Goal: Contribute content: Contribute content

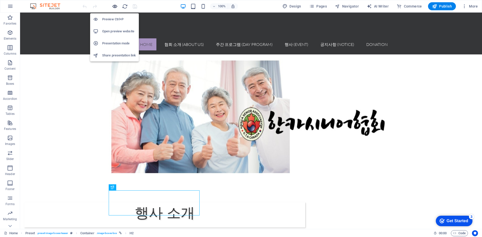
drag, startPoint x: 115, startPoint y: 7, endPoint x: 308, endPoint y: 11, distance: 193.2
click at [115, 7] on icon "button" at bounding box center [115, 7] width 6 height 6
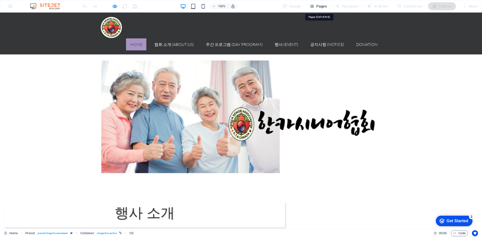
click at [323, 7] on span "Pages" at bounding box center [318, 6] width 18 height 5
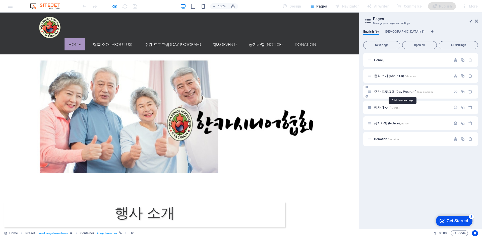
click at [394, 92] on span "주간 프로그램 (Day Program) /day-program" at bounding box center [403, 92] width 59 height 4
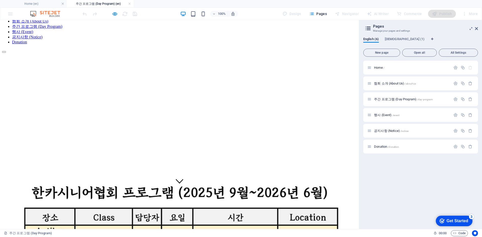
scroll to position [50, 0]
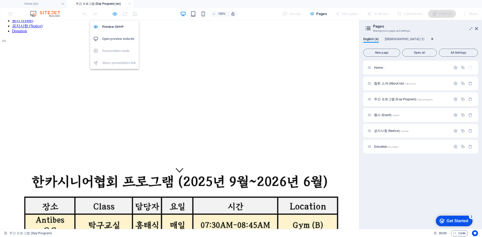
click at [114, 12] on icon "button" at bounding box center [115, 14] width 6 height 6
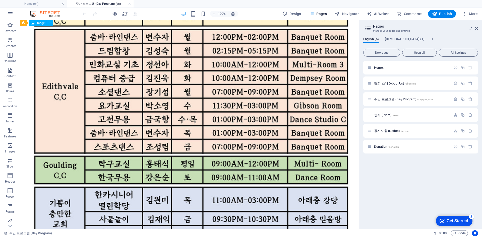
scroll to position [326, 0]
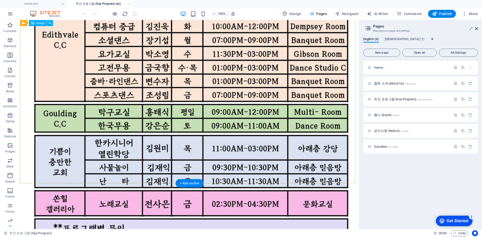
click at [192, 118] on figure at bounding box center [189, 128] width 335 height 448
click at [131, 114] on figure at bounding box center [189, 128] width 335 height 448
select select "px"
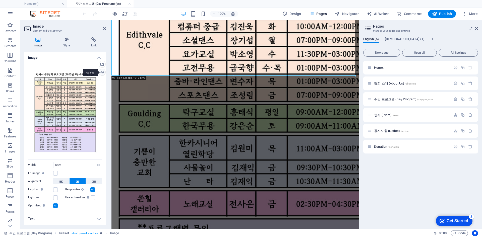
click at [101, 72] on div "Upload" at bounding box center [102, 73] width 8 height 8
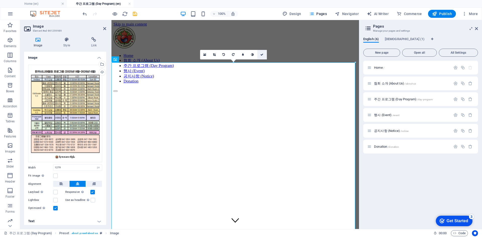
click at [261, 55] on icon at bounding box center [261, 54] width 3 height 3
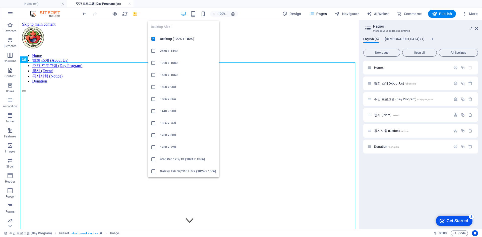
click at [182, 15] on icon "button" at bounding box center [183, 14] width 6 height 6
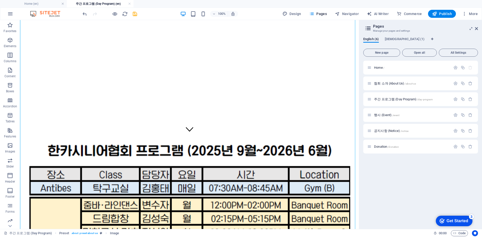
scroll to position [100, 0]
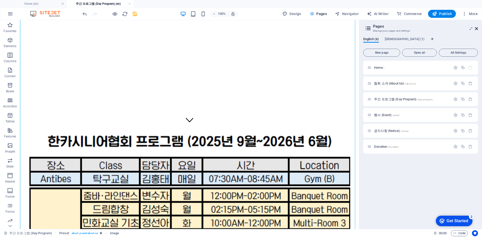
click at [476, 27] on icon at bounding box center [476, 29] width 3 height 4
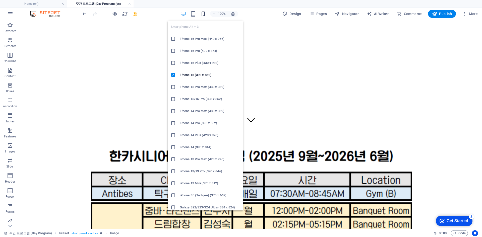
click at [204, 16] on icon "button" at bounding box center [203, 14] width 6 height 6
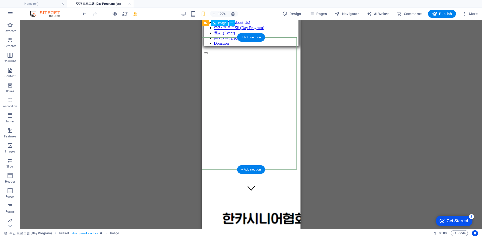
scroll to position [19, 0]
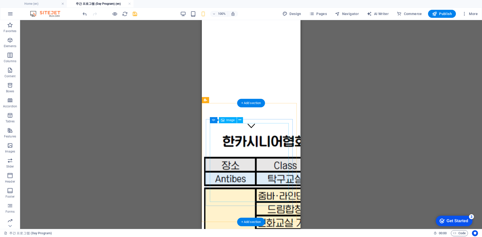
scroll to position [0, 0]
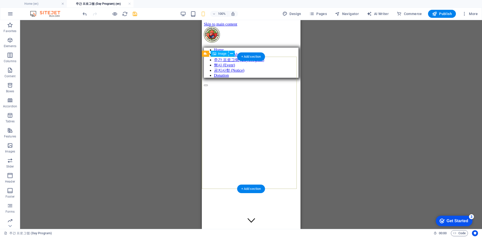
select select "px"
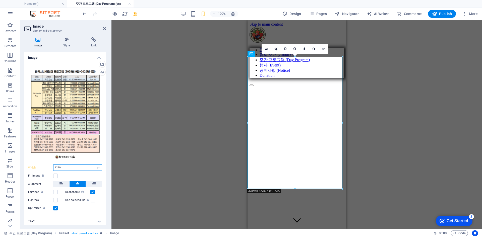
click at [67, 166] on input "1279" at bounding box center [77, 168] width 48 height 6
type input "1"
type input "1000"
click at [322, 48] on icon at bounding box center [323, 48] width 3 height 3
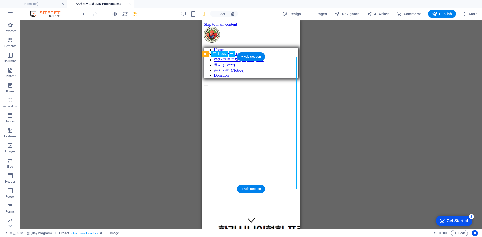
drag, startPoint x: 276, startPoint y: 96, endPoint x: 249, endPoint y: 98, distance: 26.7
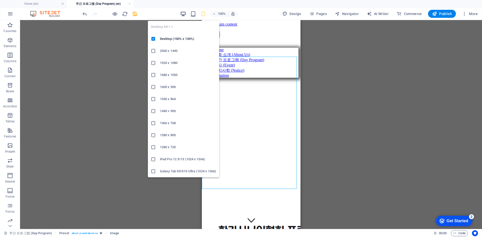
click at [185, 16] on icon "button" at bounding box center [183, 14] width 6 height 6
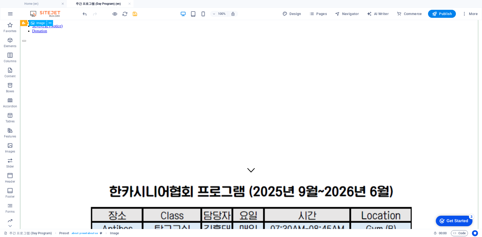
scroll to position [75, 0]
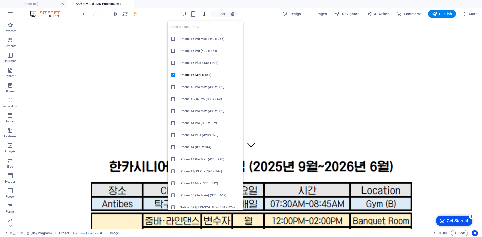
click at [204, 17] on icon "button" at bounding box center [203, 14] width 6 height 6
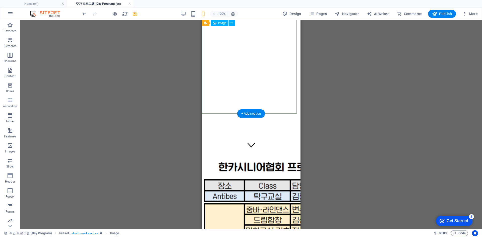
scroll to position [0, 0]
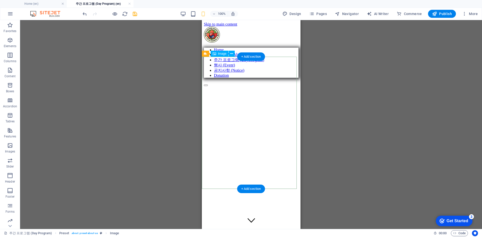
select select "px"
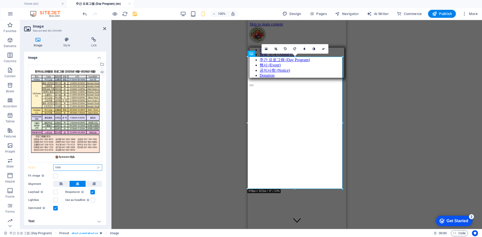
drag, startPoint x: 66, startPoint y: 165, endPoint x: 36, endPoint y: 165, distance: 30.1
click at [36, 165] on div "Width 1000 Default auto px rem % em vh vw" at bounding box center [65, 167] width 74 height 7
drag, startPoint x: 64, startPoint y: 165, endPoint x: 45, endPoint y: 166, distance: 19.6
click at [45, 166] on div "Width 800 Default auto px rem % em vh vw" at bounding box center [65, 167] width 74 height 7
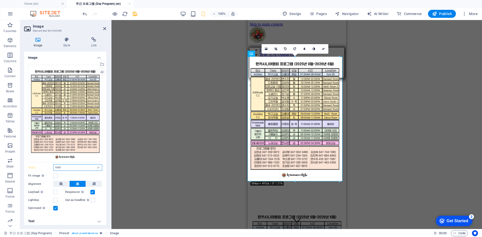
drag, startPoint x: 247, startPoint y: 122, endPoint x: 253, endPoint y: 117, distance: 7.8
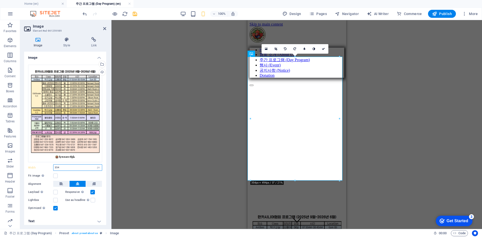
drag, startPoint x: 65, startPoint y: 165, endPoint x: 40, endPoint y: 170, distance: 25.4
click at [41, 170] on div "Width 354 Default auto px rem % em vh vw" at bounding box center [65, 167] width 74 height 7
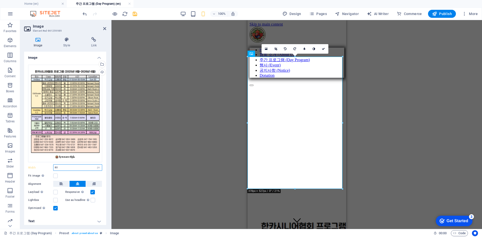
type input "8"
type input "7"
click at [114, 155] on div "Drag here to replace the existing content. Press “Ctrl” if you want to create a…" at bounding box center [296, 124] width 370 height 209
click at [157, 143] on div "Drag here to replace the existing content. Press “Ctrl” if you want to create a…" at bounding box center [296, 124] width 370 height 209
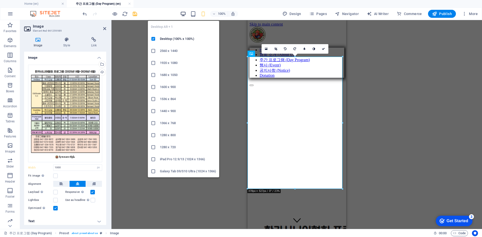
click at [185, 13] on icon "button" at bounding box center [183, 14] width 6 height 6
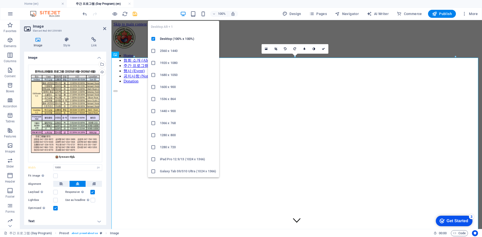
type input "1279"
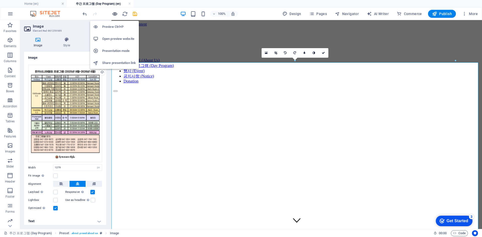
click at [115, 15] on icon "button" at bounding box center [115, 14] width 6 height 6
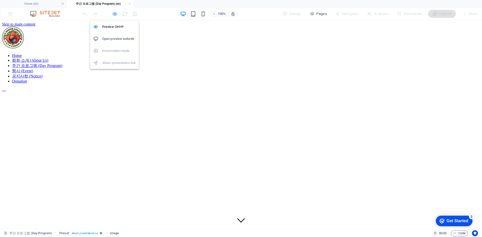
click at [115, 14] on icon "button" at bounding box center [115, 14] width 6 height 6
select select "px"
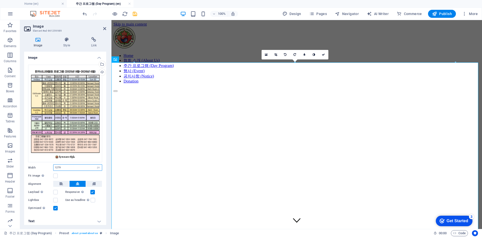
drag, startPoint x: 64, startPoint y: 165, endPoint x: 45, endPoint y: 166, distance: 18.9
click at [45, 166] on div "Width 1279 Default auto px rem % em vh vw" at bounding box center [65, 167] width 74 height 7
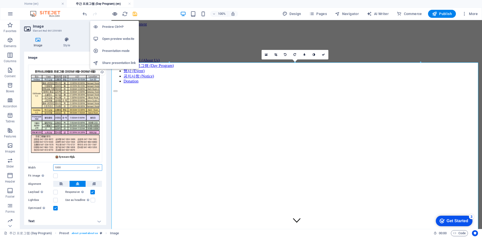
type input "1000"
click at [114, 14] on icon "button" at bounding box center [115, 14] width 6 height 6
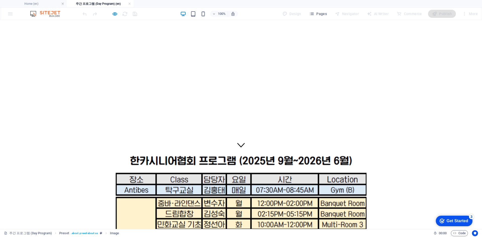
scroll to position [176, 0]
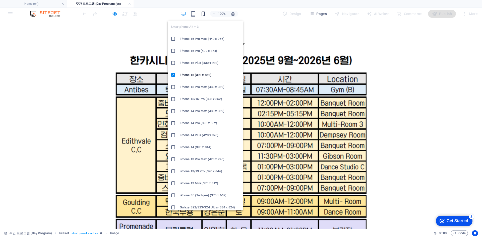
click at [204, 14] on icon "button" at bounding box center [203, 14] width 6 height 6
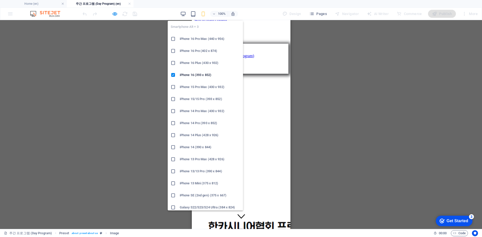
click at [205, 14] on icon "button" at bounding box center [203, 14] width 6 height 6
click at [204, 143] on li "iPhone 14 (390 x 844)" at bounding box center [205, 147] width 75 height 12
click at [186, 86] on h6 "iPhone 15 Pro Max (430 x 932)" at bounding box center [210, 87] width 60 height 6
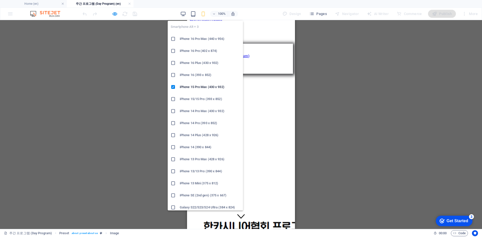
click at [203, 14] on icon "button" at bounding box center [203, 14] width 6 height 6
click at [193, 112] on h6 "iPhone 14 Pro Max (430 x 932)" at bounding box center [210, 111] width 60 height 6
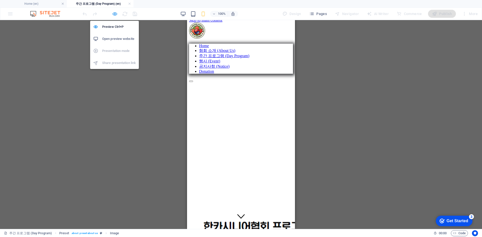
click at [115, 13] on icon "button" at bounding box center [115, 14] width 6 height 6
select select "px"
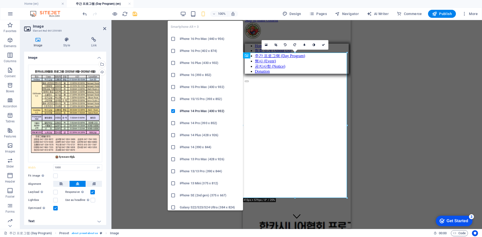
click at [203, 14] on icon "button" at bounding box center [203, 14] width 6 height 6
click at [202, 14] on icon "button" at bounding box center [203, 14] width 6 height 6
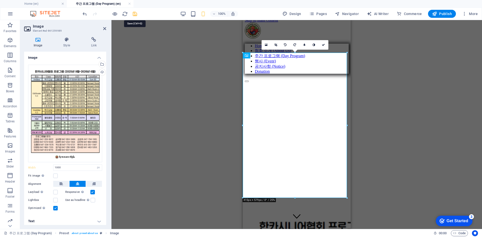
click at [134, 16] on icon "save" at bounding box center [135, 14] width 6 height 6
select select "px"
click at [439, 13] on span "Publish" at bounding box center [442, 13] width 20 height 5
select select "px"
